Goal: Information Seeking & Learning: Learn about a topic

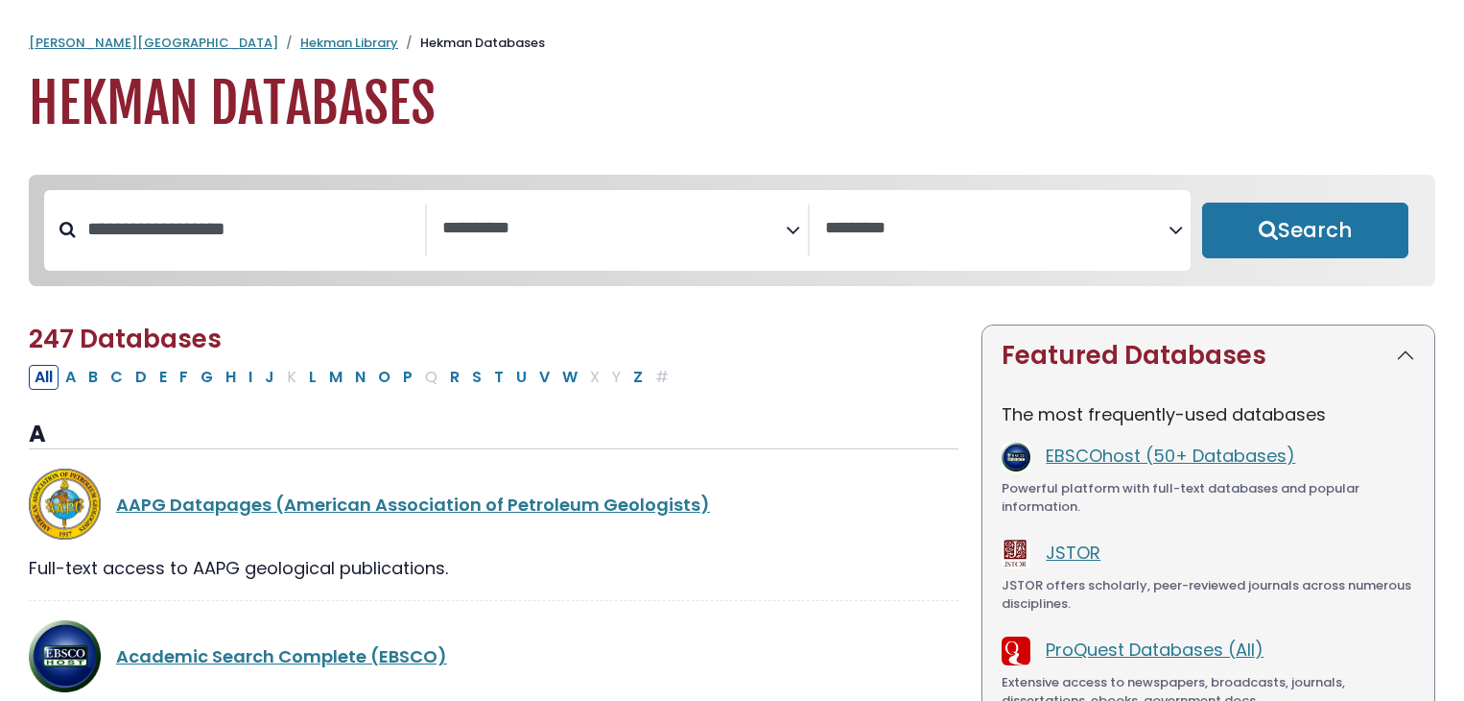
select select "Database Subject Filter"
select select "Database Vendors Filter"
click at [1275, 230] on button "Search" at bounding box center [1305, 230] width 206 height 56
select select "Database Subject Filter"
select select "Database Vendors Filter"
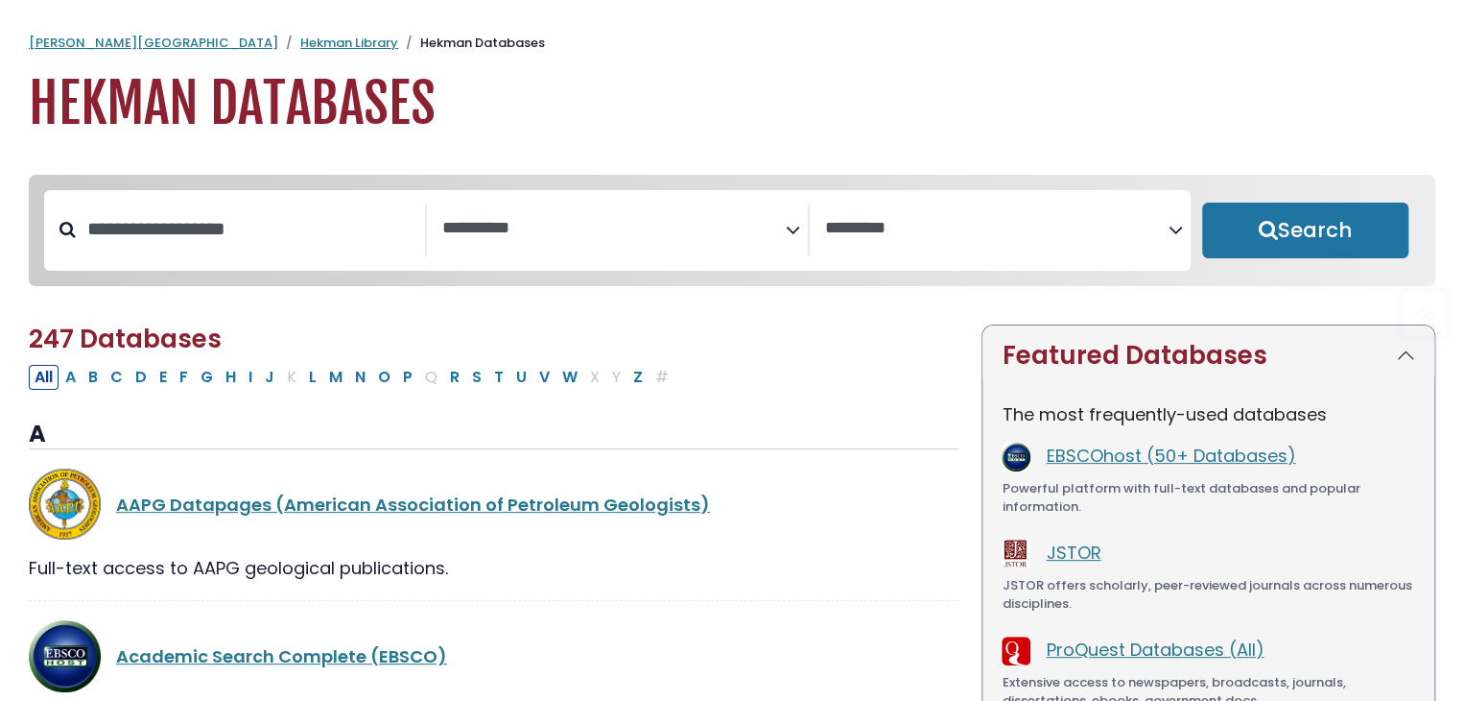
click at [1254, 245] on button "Search" at bounding box center [1305, 230] width 206 height 56
select select "Database Subject Filter"
select select "Database Vendors Filter"
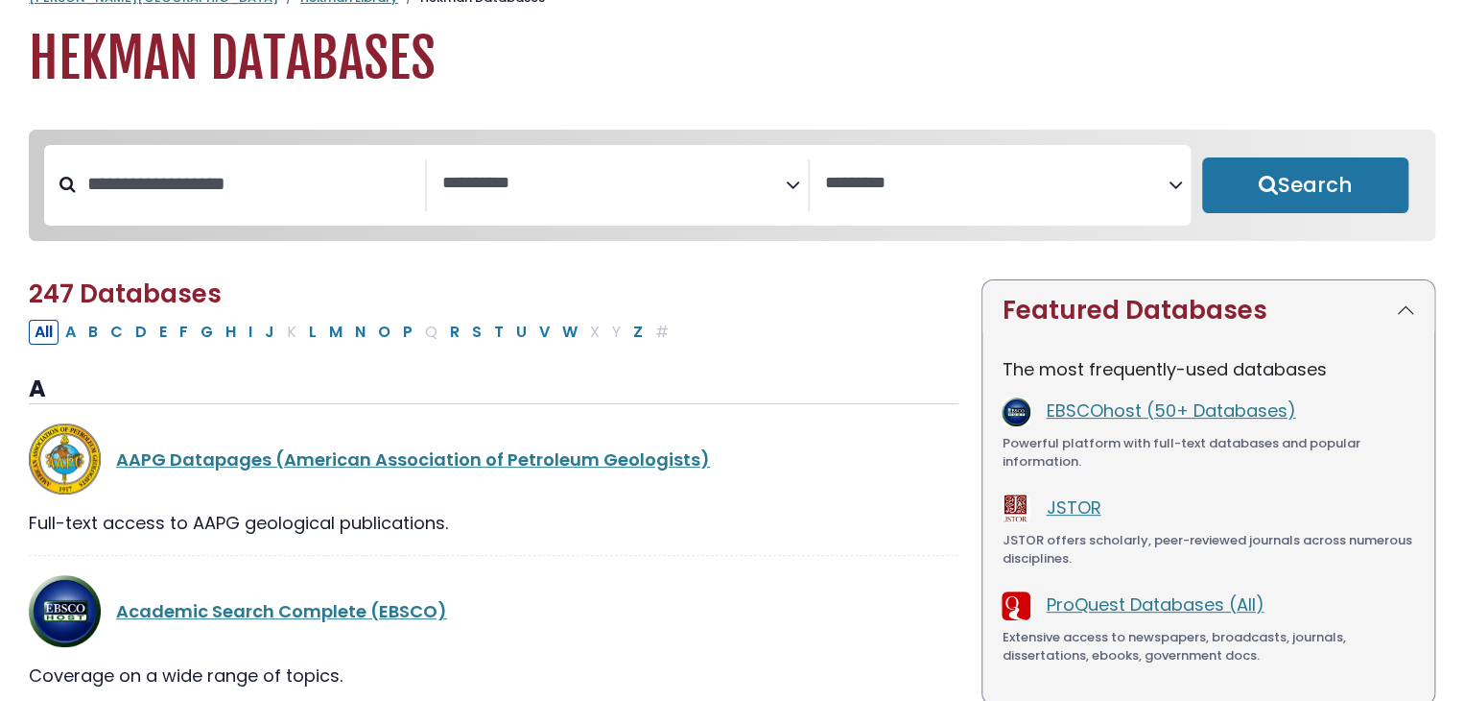
scroll to position [57, 0]
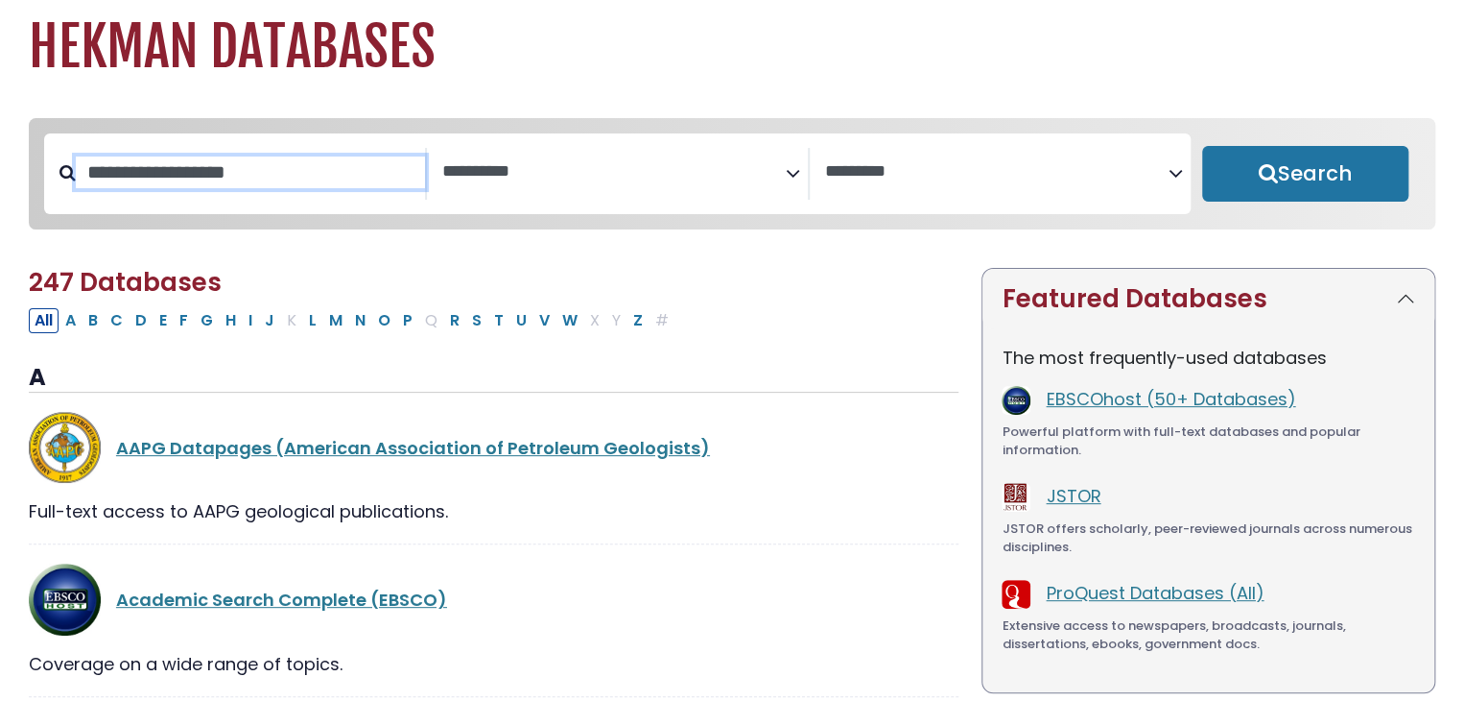
click at [154, 177] on input "Search database by title or keyword" at bounding box center [250, 172] width 349 height 32
type input "**********"
click at [1202, 146] on button "Search" at bounding box center [1305, 174] width 206 height 56
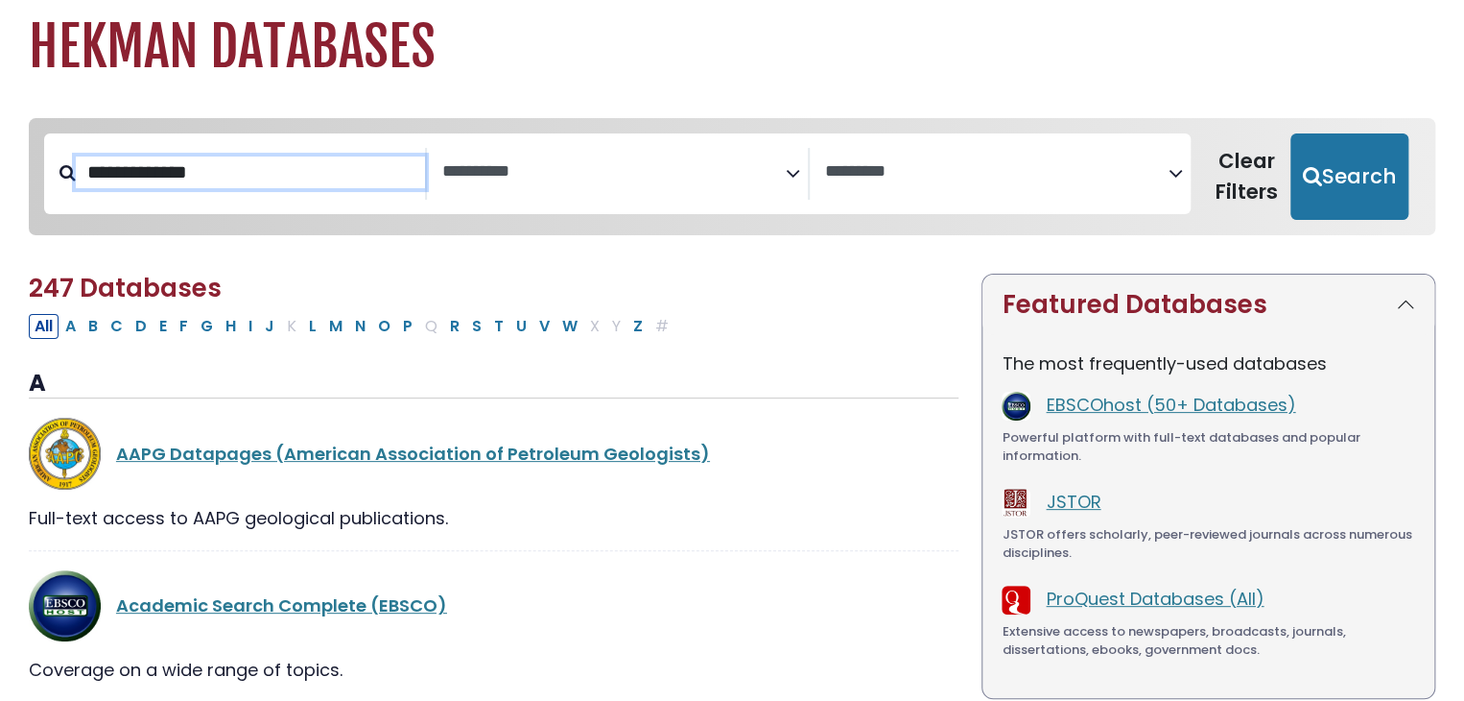
select select "Database Subject Filter"
select select "Database Vendors Filter"
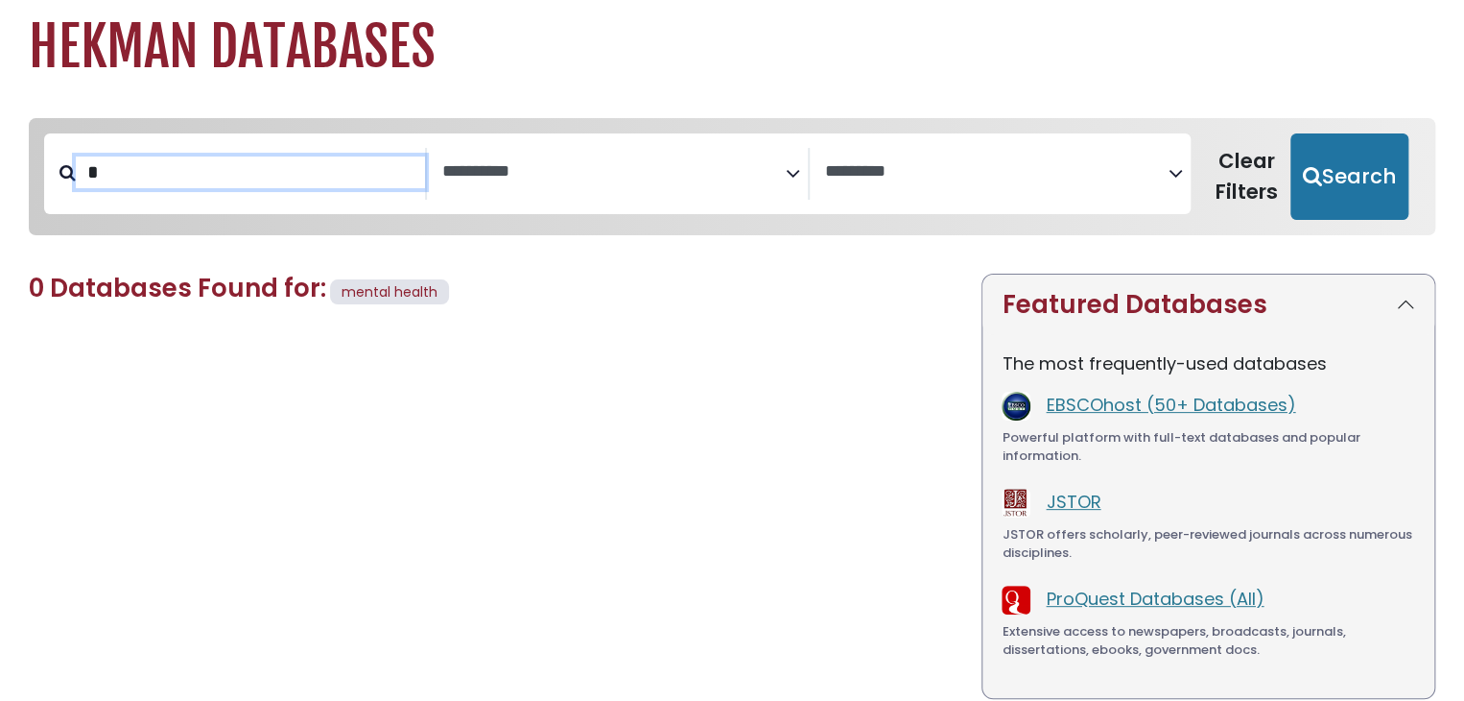
type input "*"
click at [1055, 496] on link "JSTOR" at bounding box center [1073, 501] width 55 height 24
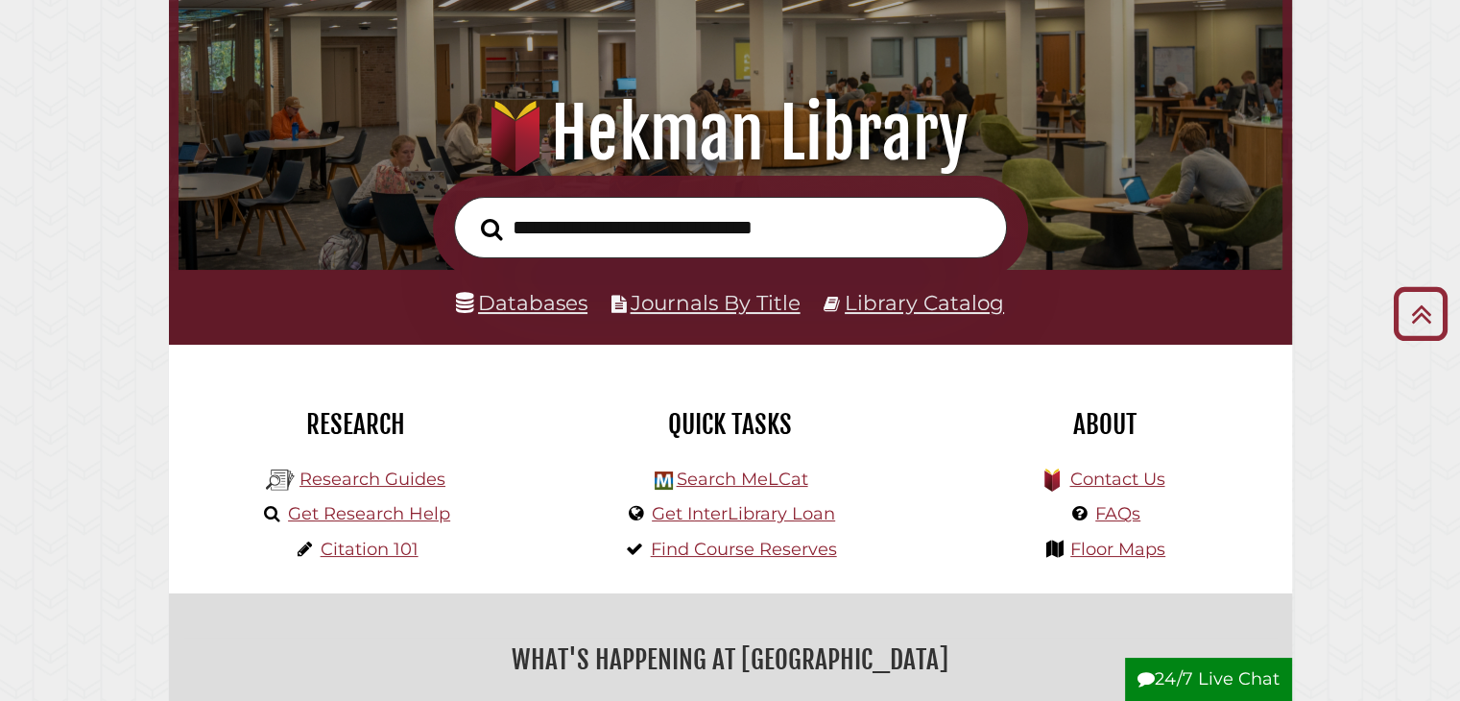
scroll to position [154, 0]
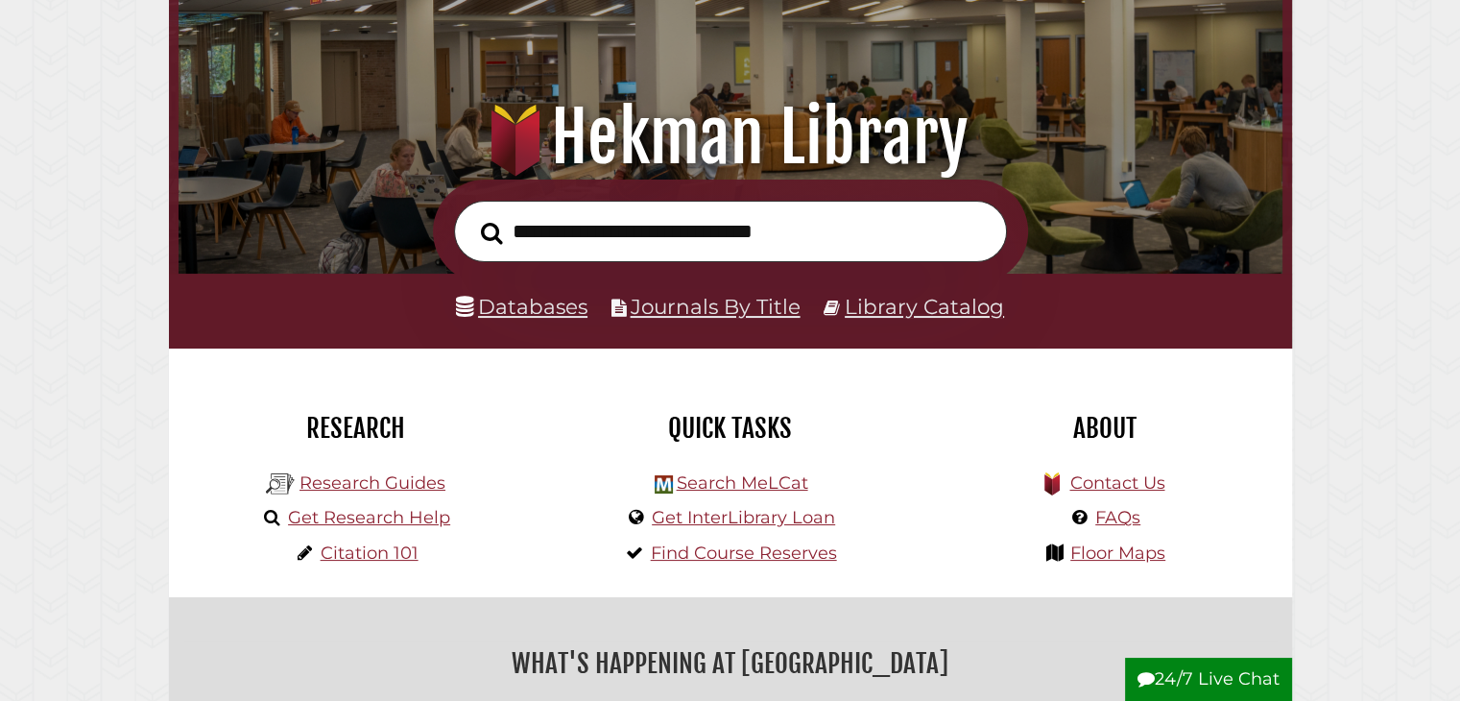
click at [476, 280] on form at bounding box center [730, 231] width 595 height 105
click at [516, 308] on link "Databases" at bounding box center [521, 306] width 131 height 25
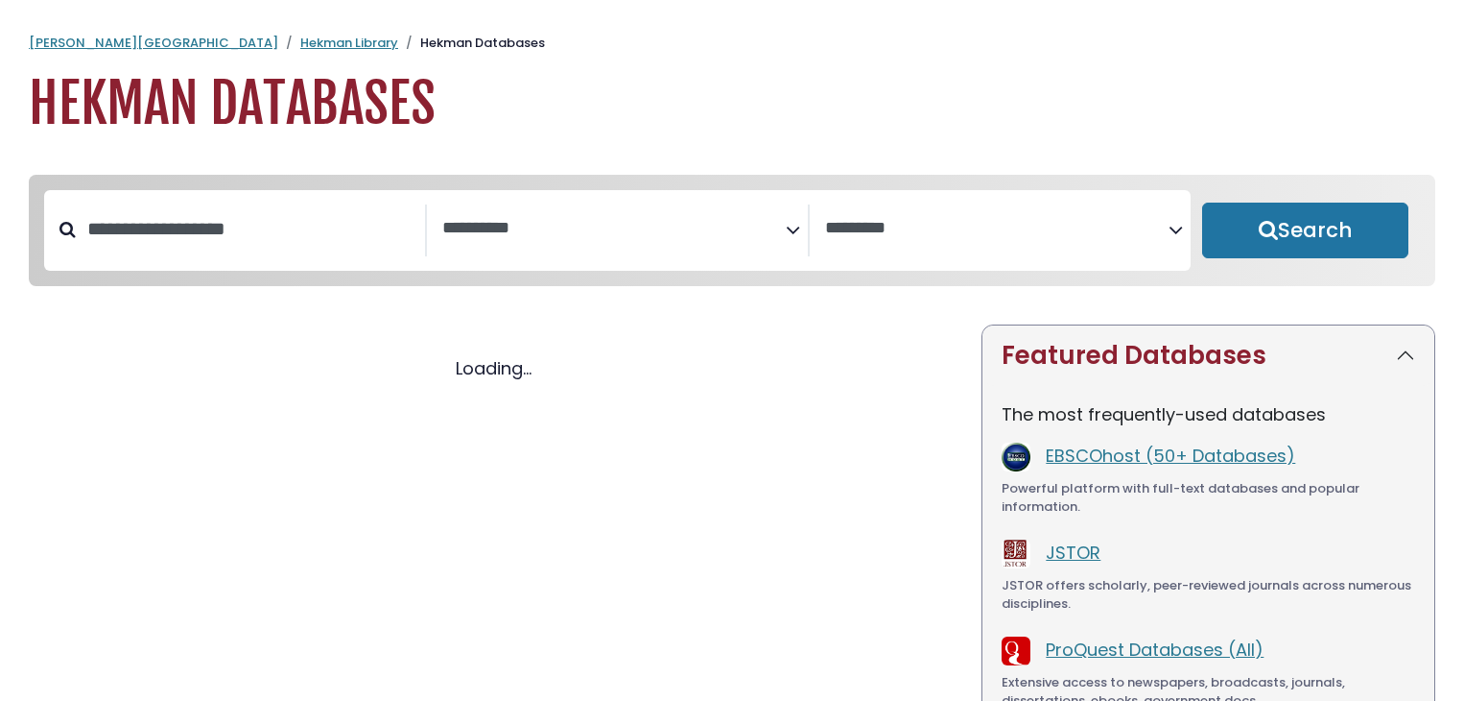
select select "Database Subject Filter"
select select "Database Vendors Filter"
select select "Database Subject Filter"
select select "Database Vendors Filter"
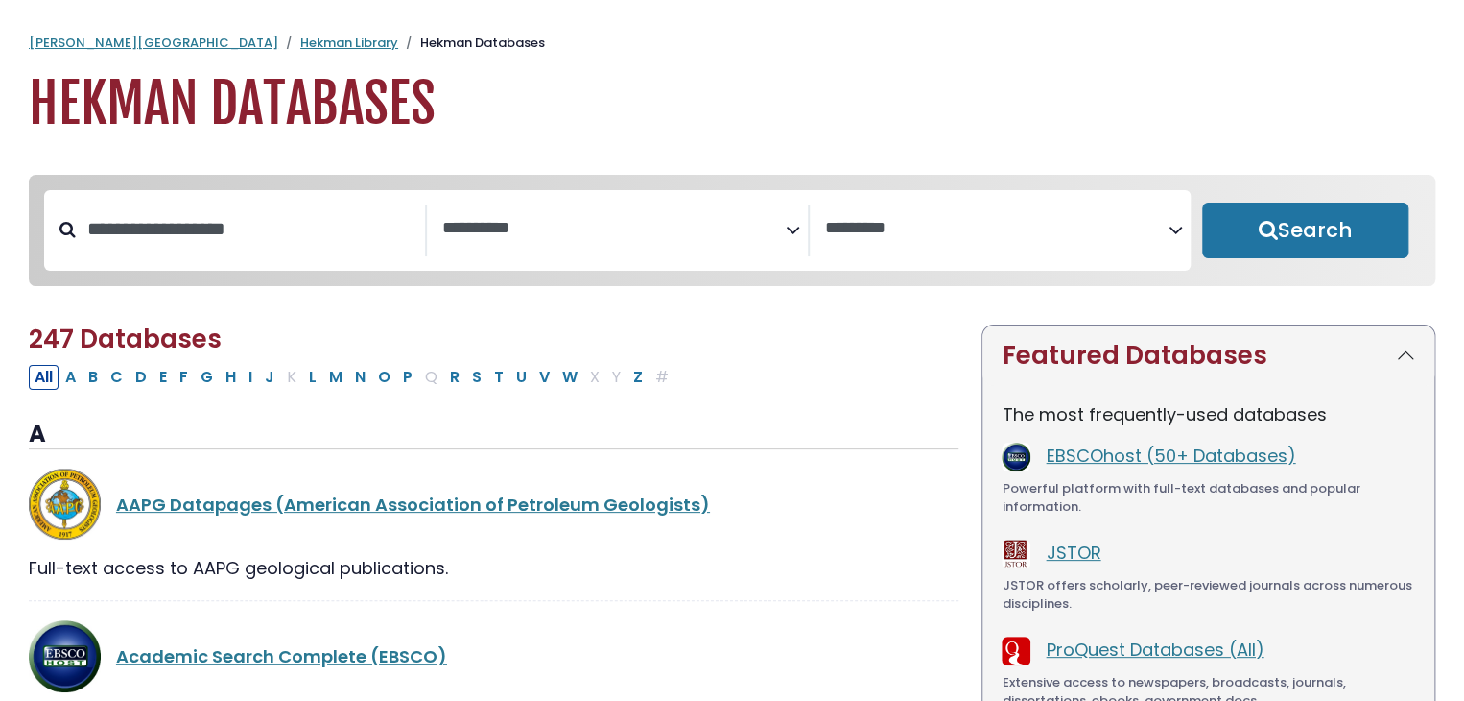
click at [485, 226] on textarea "Search" at bounding box center [614, 229] width 344 height 20
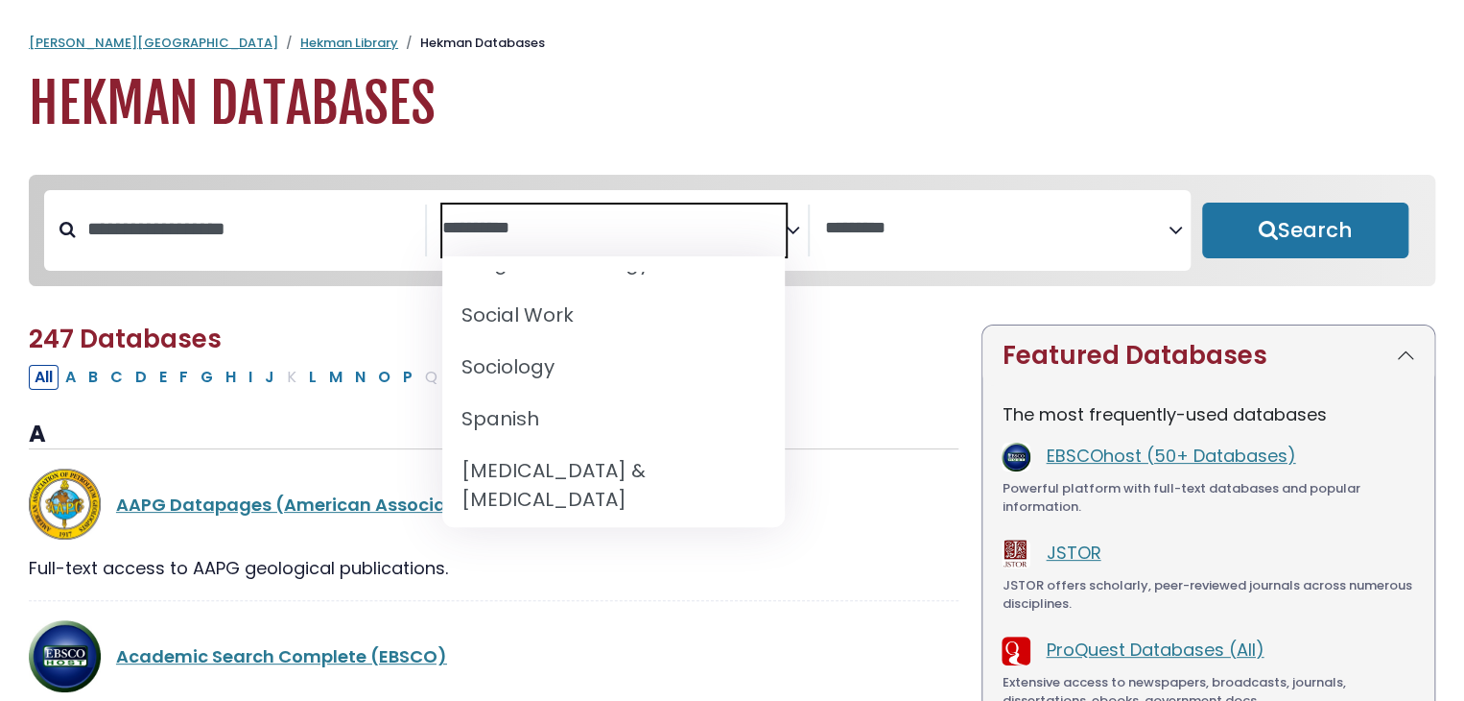
scroll to position [1904, 0]
select select "*****"
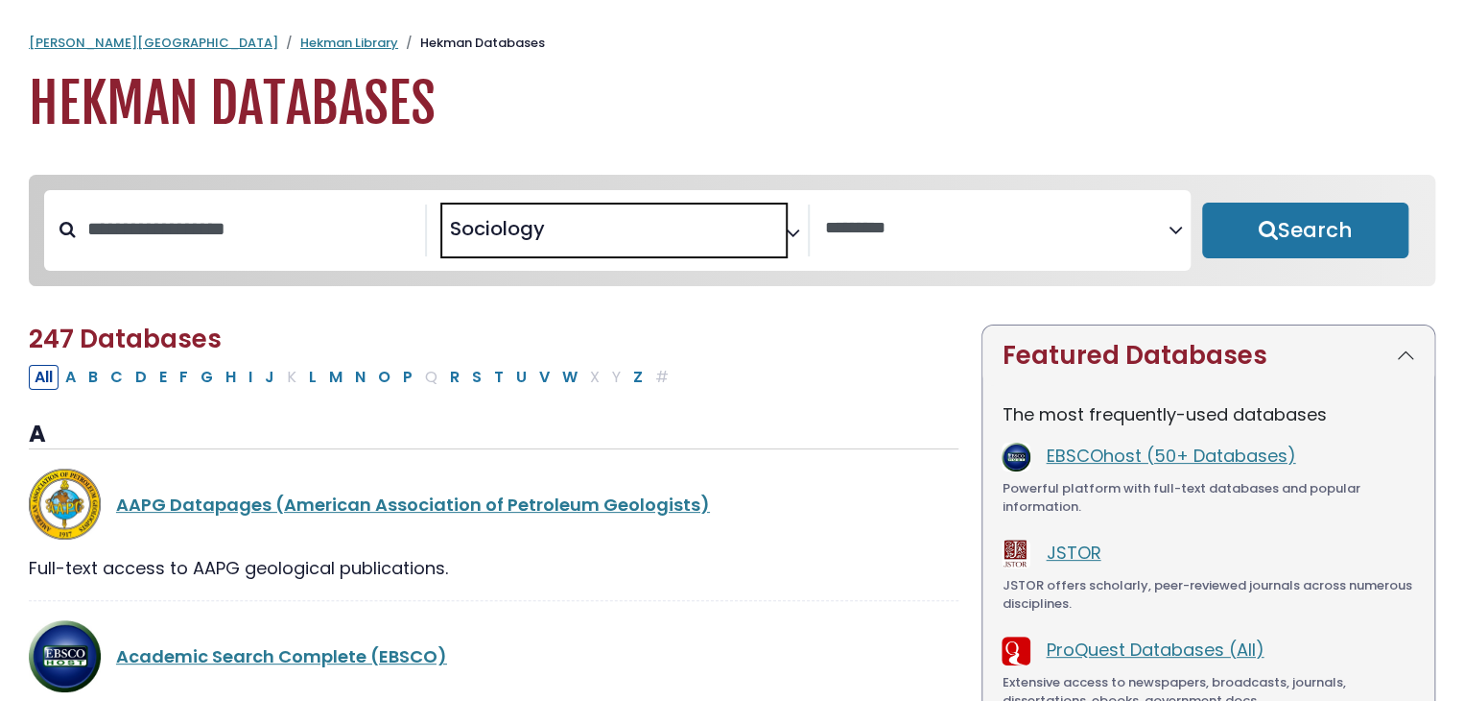
click at [1267, 251] on button "Search" at bounding box center [1305, 230] width 206 height 56
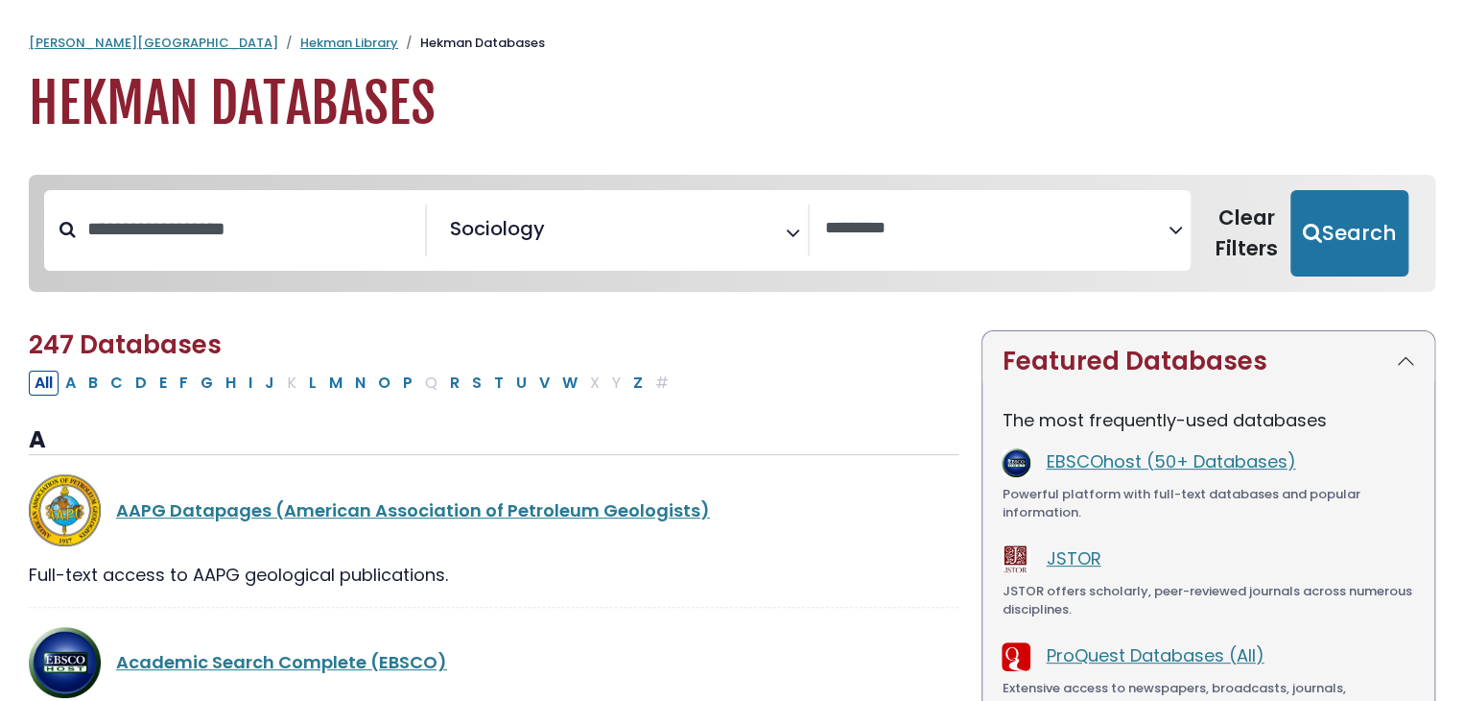
select select "Database Vendors Filter"
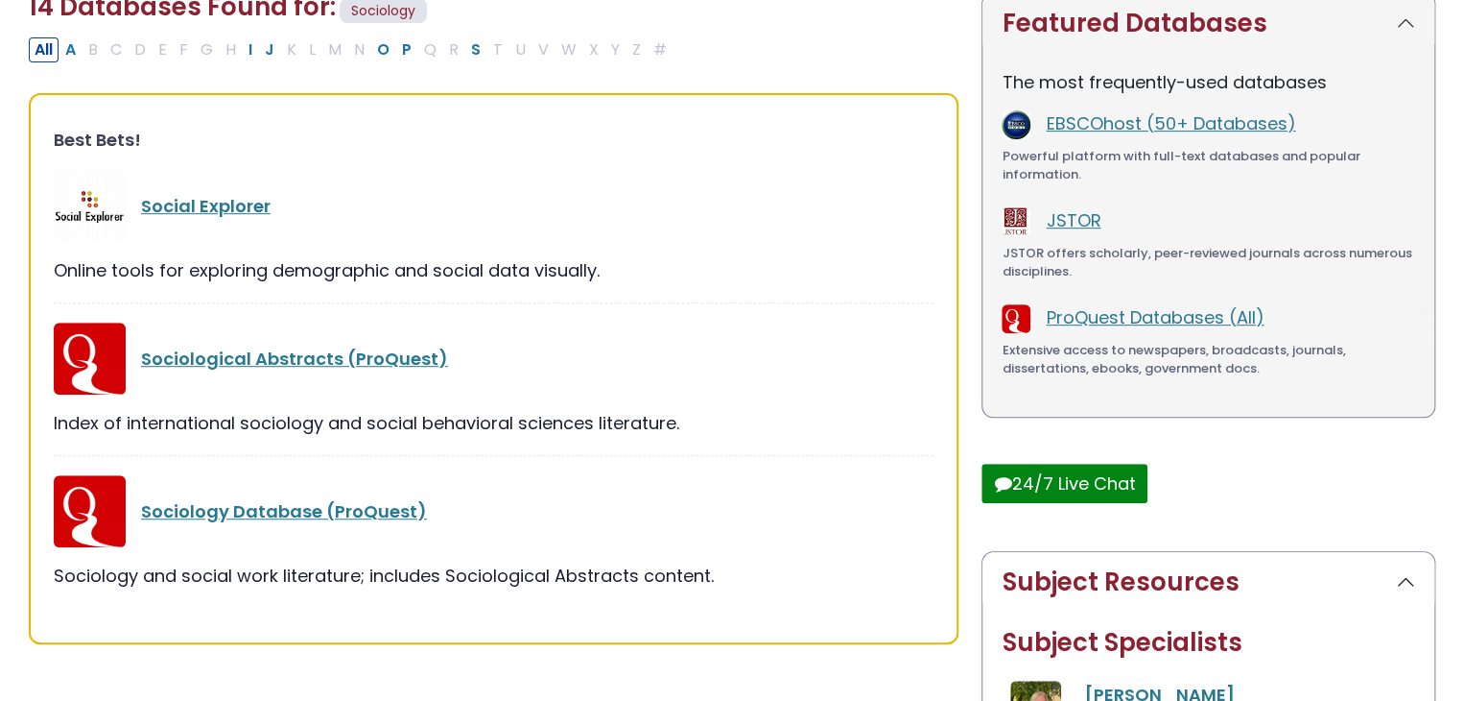
scroll to position [340, 0]
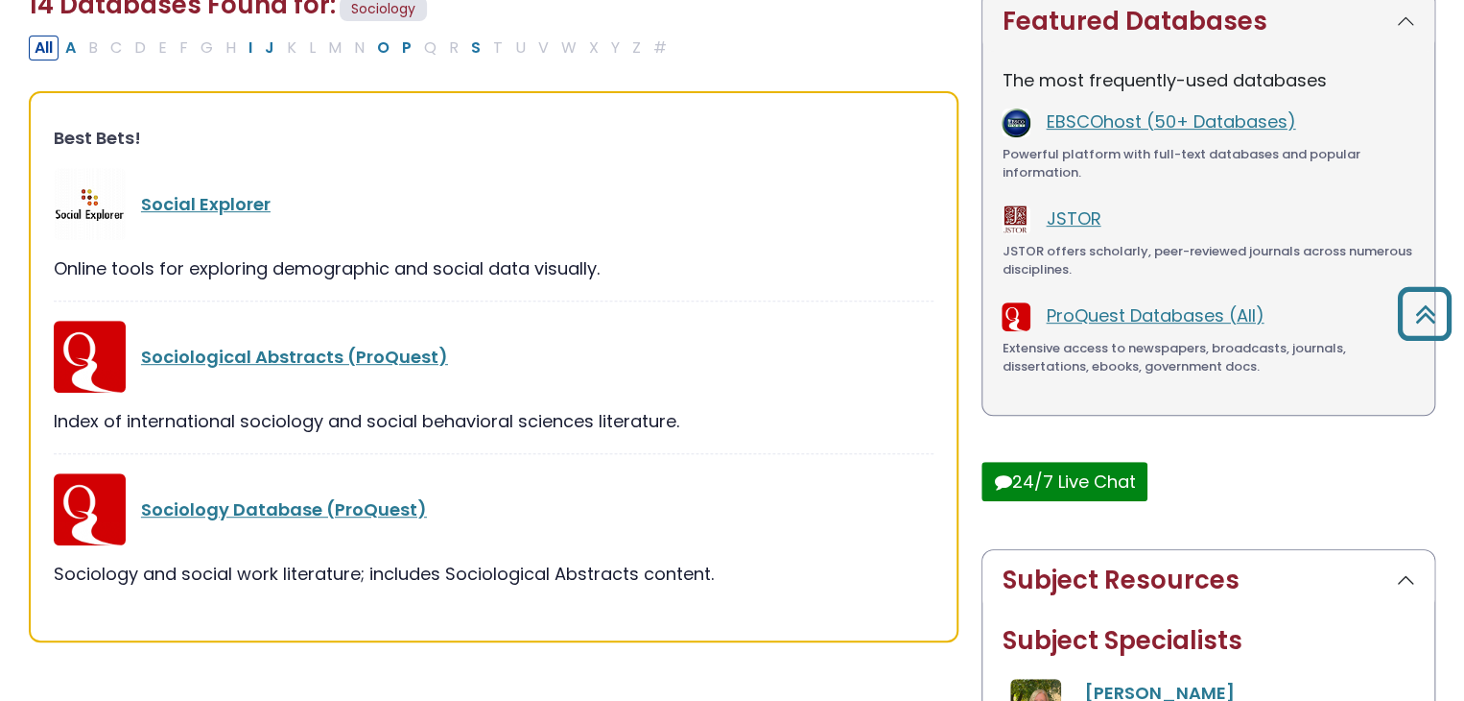
click at [216, 198] on link "Social Explorer" at bounding box center [206, 204] width 130 height 24
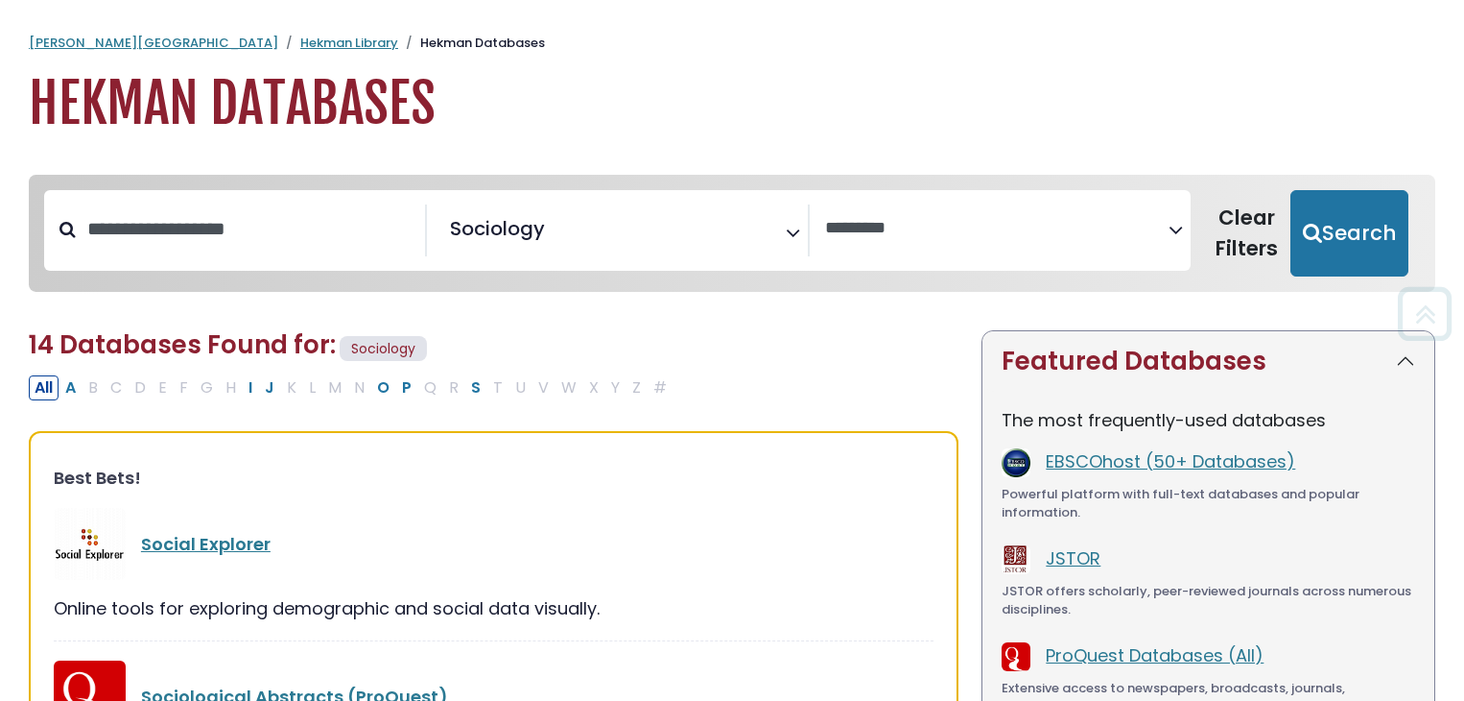
select select "Database Vendors Filter"
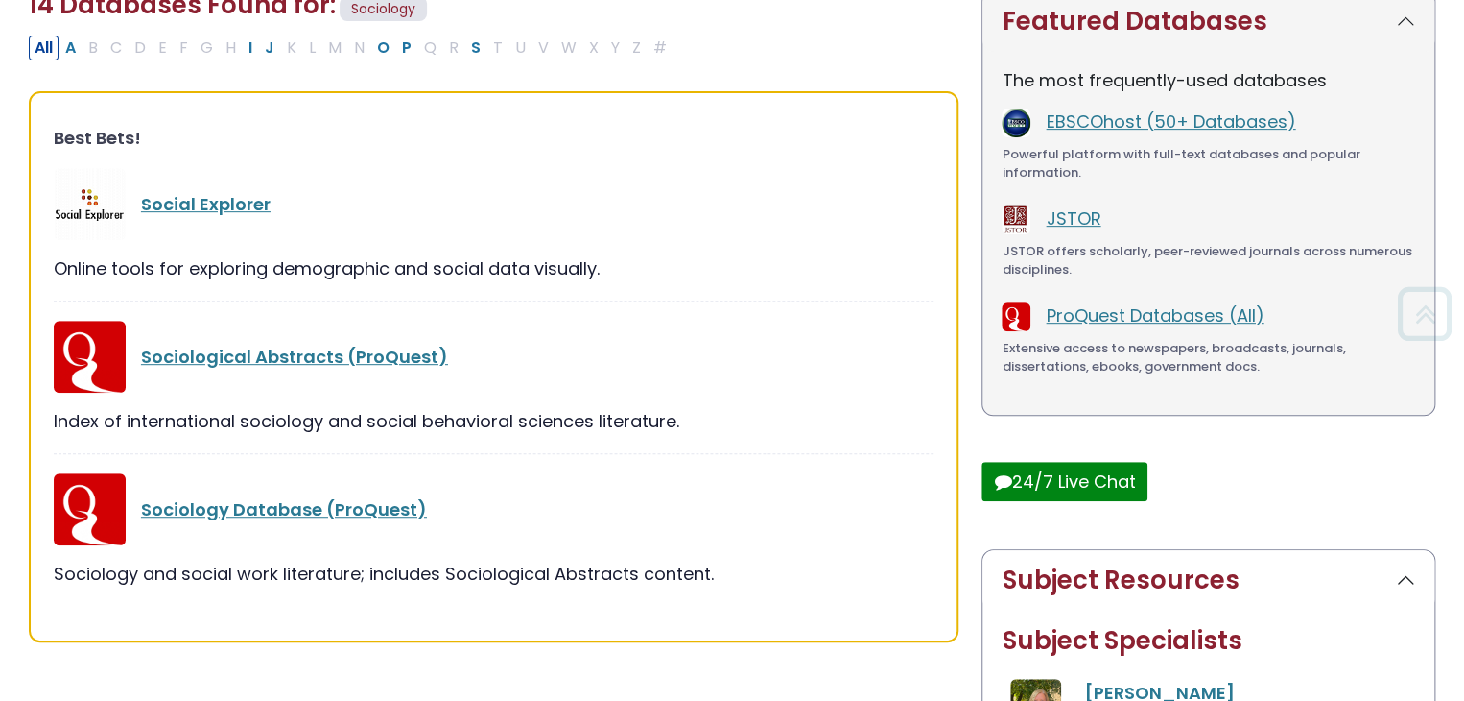
scroll to position [912, 0]
click at [189, 512] on link "Sociology Database (ProQuest)" at bounding box center [284, 509] width 286 height 24
